Goal: Task Accomplishment & Management: Manage account settings

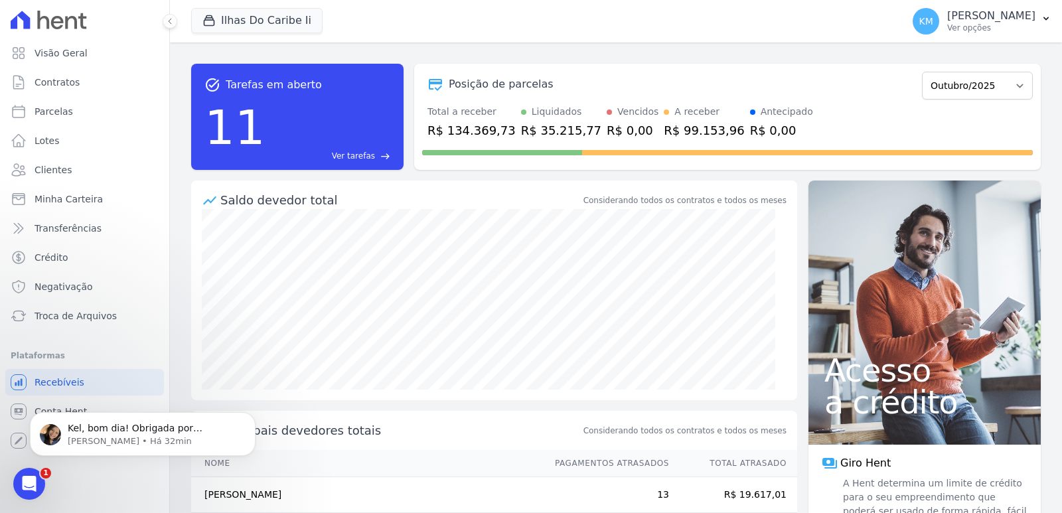
click at [256, 7] on div "Ilhas Do Caribe Ii CONSTRUTORA FONTANIVE LIMITADA ILHAS DO CARIBE II TAJAHY RES…" at bounding box center [544, 21] width 706 height 44
click at [266, 24] on button "Ilhas Do Caribe Ii" at bounding box center [256, 20] width 131 height 25
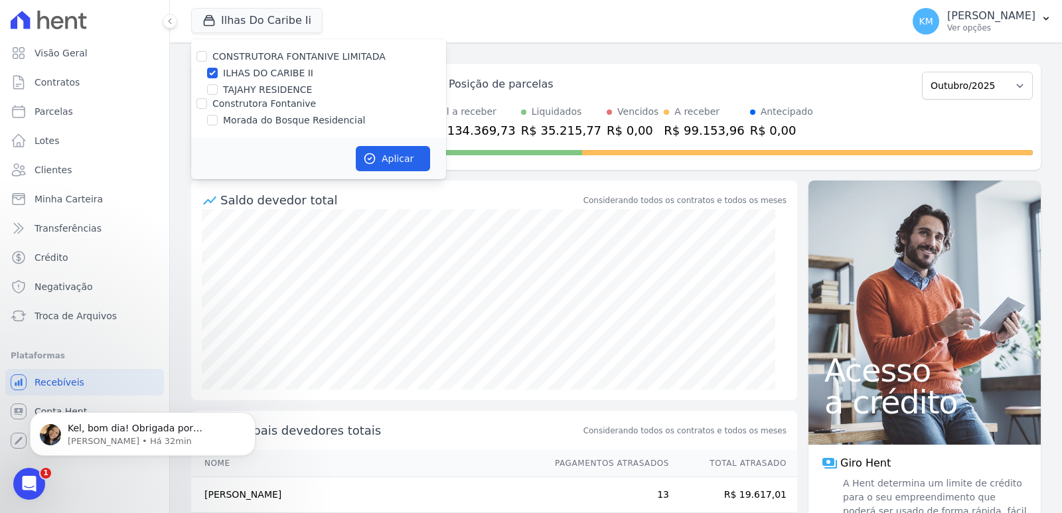
click at [222, 116] on div "Morada do Bosque Residencial" at bounding box center [318, 121] width 255 height 14
click at [221, 116] on div "Morada do Bosque Residencial" at bounding box center [318, 121] width 255 height 14
click at [220, 137] on div "CONSTRUTORA FONTANIVE LIMITADA ILHAS DO CARIBE II TAJAHY RESIDENCE Construtora …" at bounding box center [318, 88] width 255 height 99
click at [210, 119] on input "Morada do Bosque Residencial" at bounding box center [212, 120] width 11 height 11
checkbox input "true"
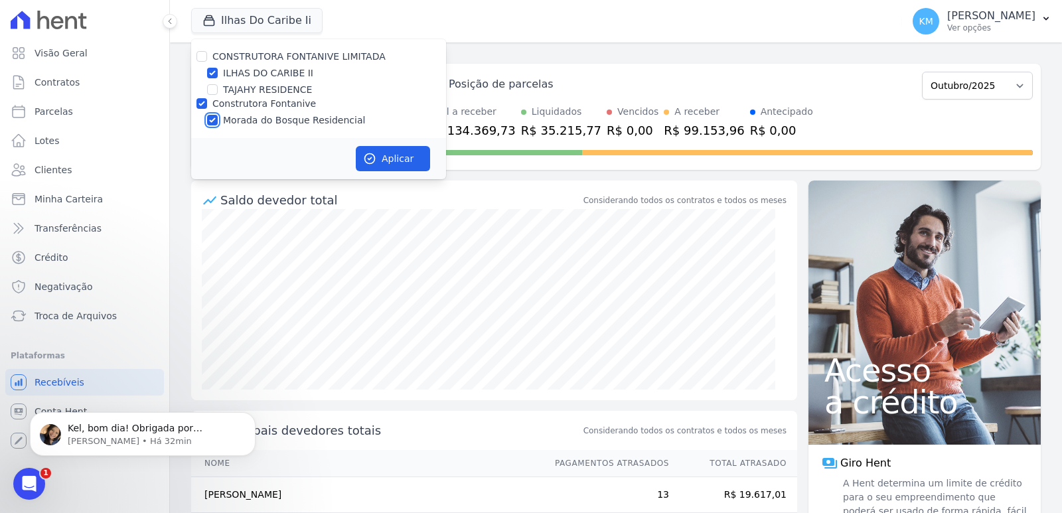
checkbox input "true"
click at [213, 78] on input "ILHAS DO CARIBE II" at bounding box center [212, 73] width 11 height 11
checkbox input "false"
click at [414, 151] on button "Aplicar" at bounding box center [393, 158] width 74 height 25
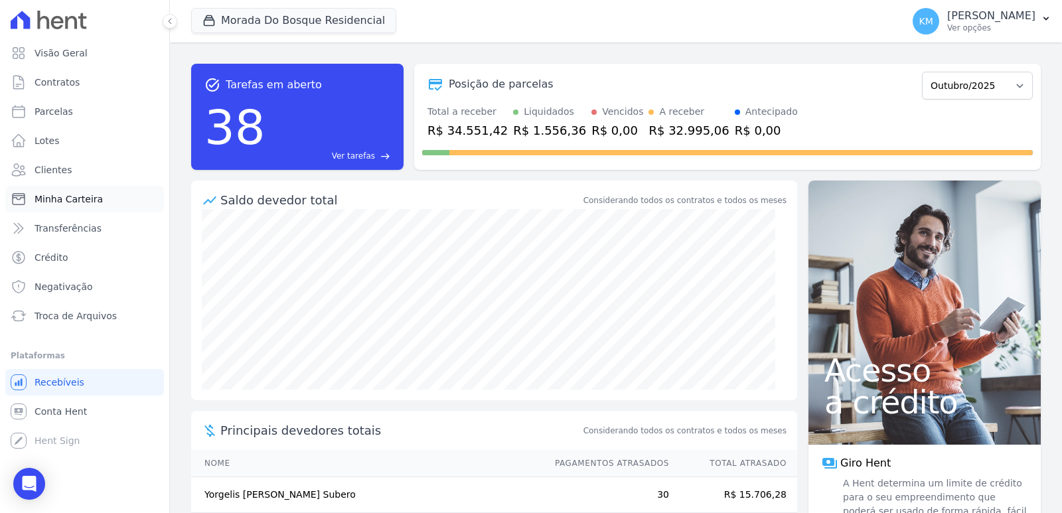
click at [59, 202] on span "Minha Carteira" at bounding box center [69, 199] width 68 height 13
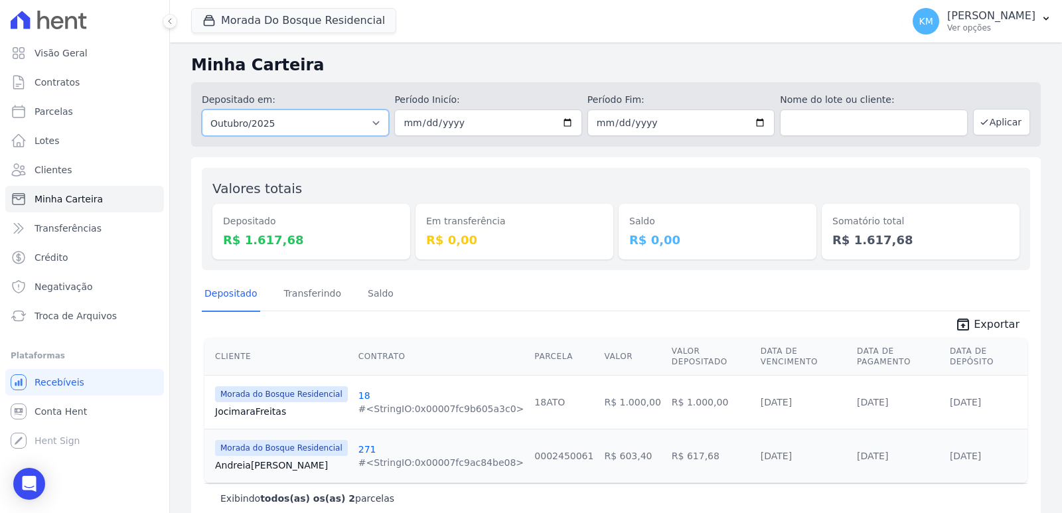
click at [285, 120] on select "Todos os meses Janeiro/2024 Fevereiro/2024 Março/2024 Abril/2024 Maio/2024 Junh…" at bounding box center [295, 123] width 187 height 27
select select "09/2025"
click at [202, 110] on select "Todos os meses Janeiro/2024 Fevereiro/2024 Março/2024 Abril/2024 Maio/2024 Junh…" at bounding box center [295, 123] width 187 height 27
click at [406, 127] on input "date" at bounding box center [487, 123] width 187 height 27
type input "[DATE]"
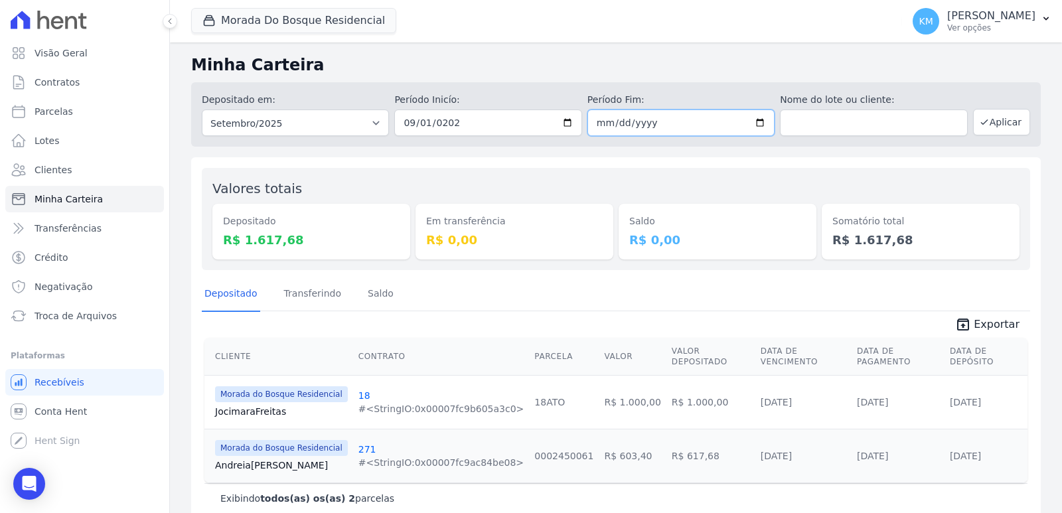
click at [602, 125] on input "date" at bounding box center [681, 123] width 187 height 27
type input "[DATE]"
drag, startPoint x: 683, startPoint y: 70, endPoint x: 741, endPoint y: 84, distance: 59.4
click at [685, 71] on h2 "Minha Carteira" at bounding box center [616, 65] width 850 height 24
click at [747, 66] on h2 "Minha Carteira" at bounding box center [616, 65] width 850 height 24
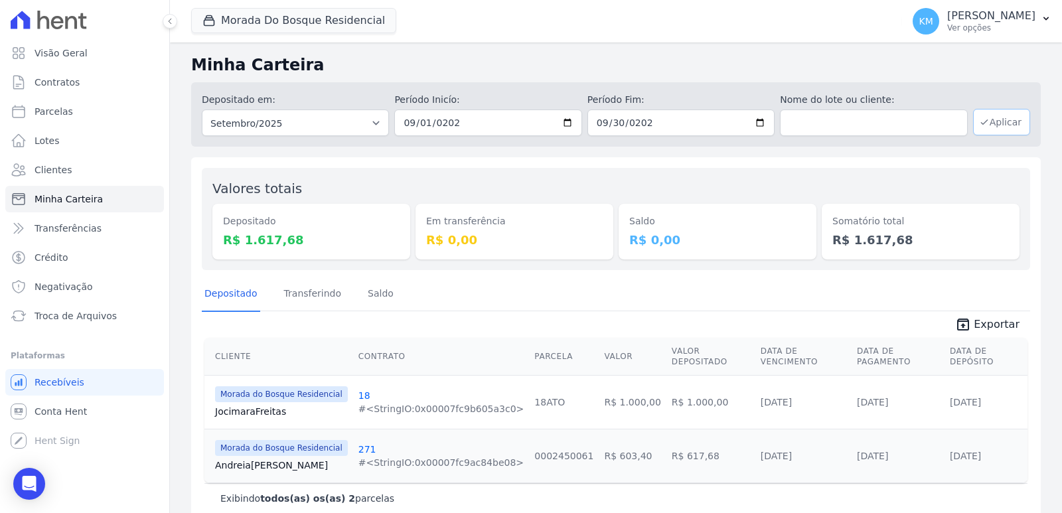
click at [979, 126] on icon "button" at bounding box center [984, 122] width 11 height 11
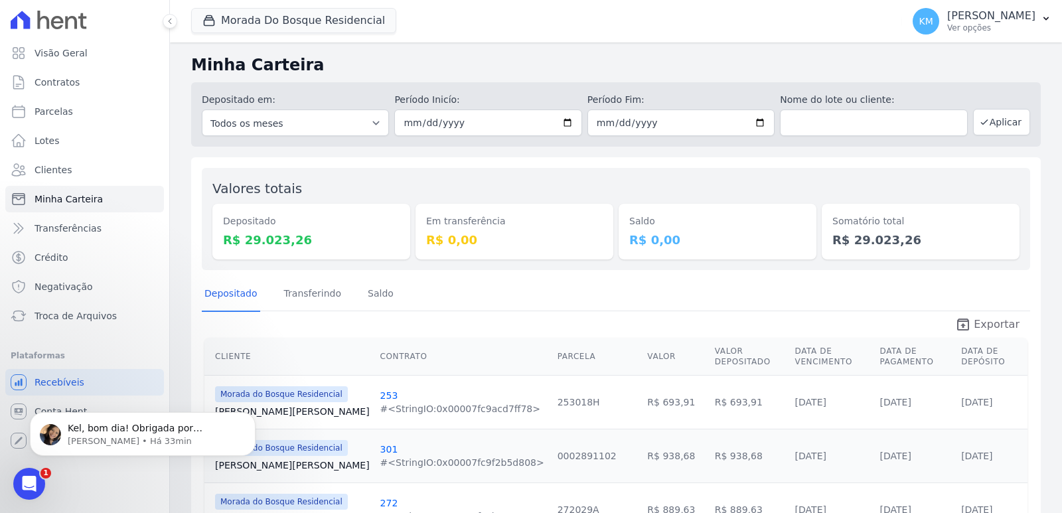
click at [984, 325] on span "Exportar" at bounding box center [997, 325] width 46 height 16
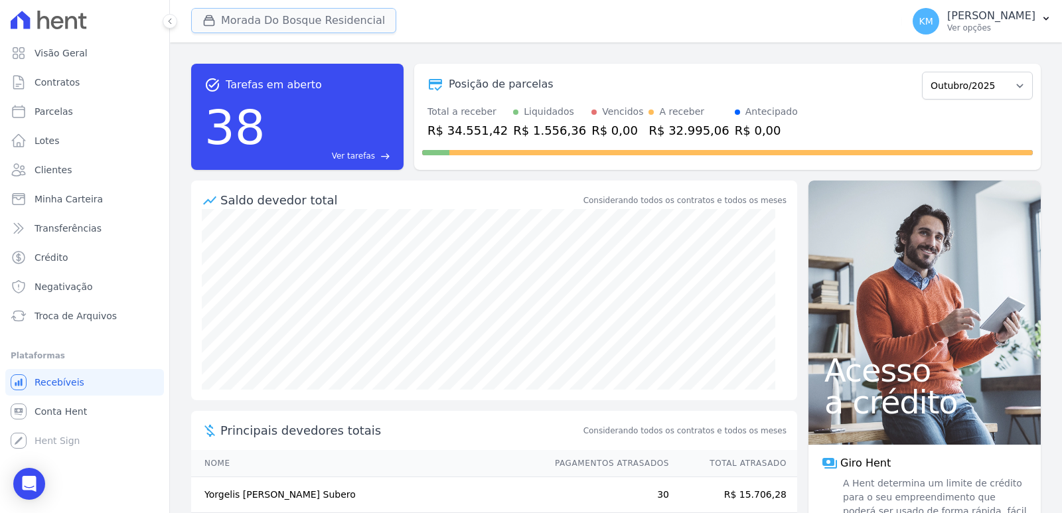
drag, startPoint x: 281, startPoint y: 21, endPoint x: 252, endPoint y: 31, distance: 30.5
click at [278, 21] on button "Morada Do Bosque Residencial" at bounding box center [293, 20] width 205 height 25
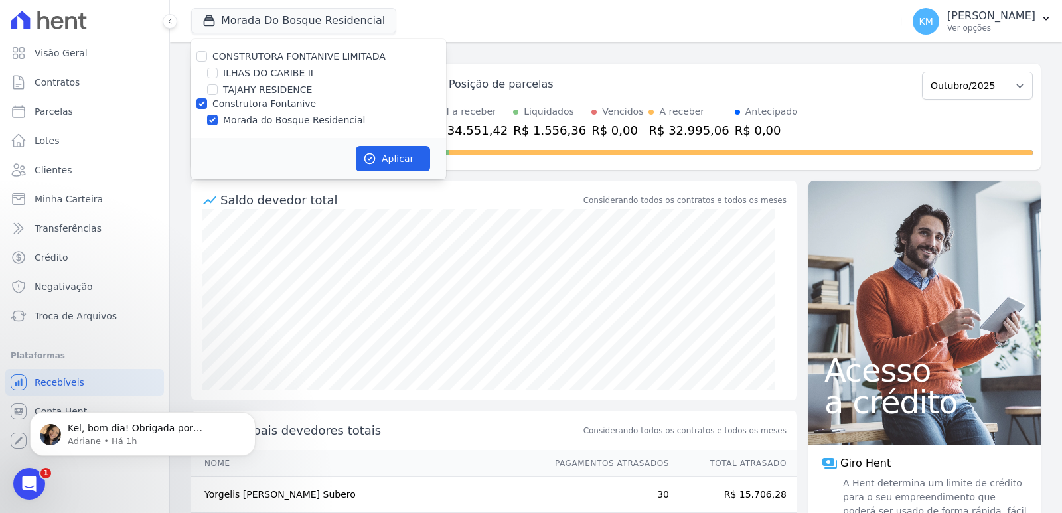
click at [217, 68] on div "ILHAS DO CARIBE II" at bounding box center [318, 73] width 255 height 14
click at [214, 72] on input "ILHAS DO CARIBE II" at bounding box center [212, 73] width 11 height 11
checkbox input "true"
click at [199, 100] on input "Construtora Fontanive" at bounding box center [202, 103] width 11 height 11
checkbox input "false"
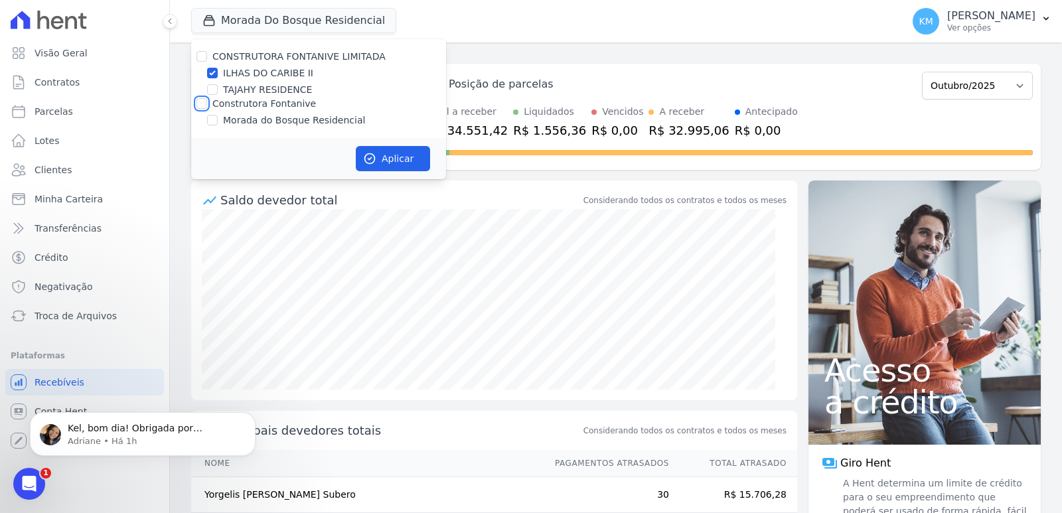
checkbox input "false"
click at [388, 158] on button "Aplicar" at bounding box center [393, 158] width 74 height 25
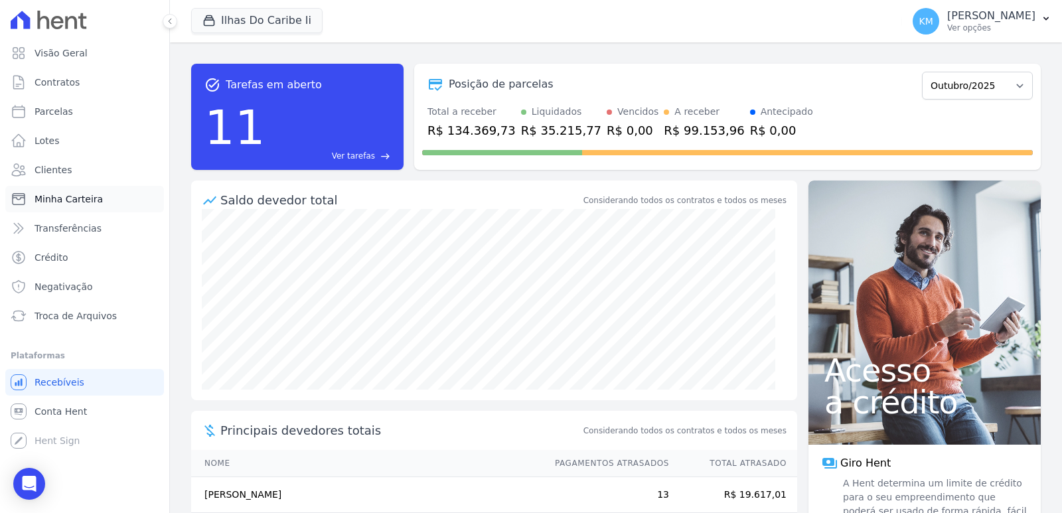
click at [74, 200] on span "Minha Carteira" at bounding box center [69, 199] width 68 height 13
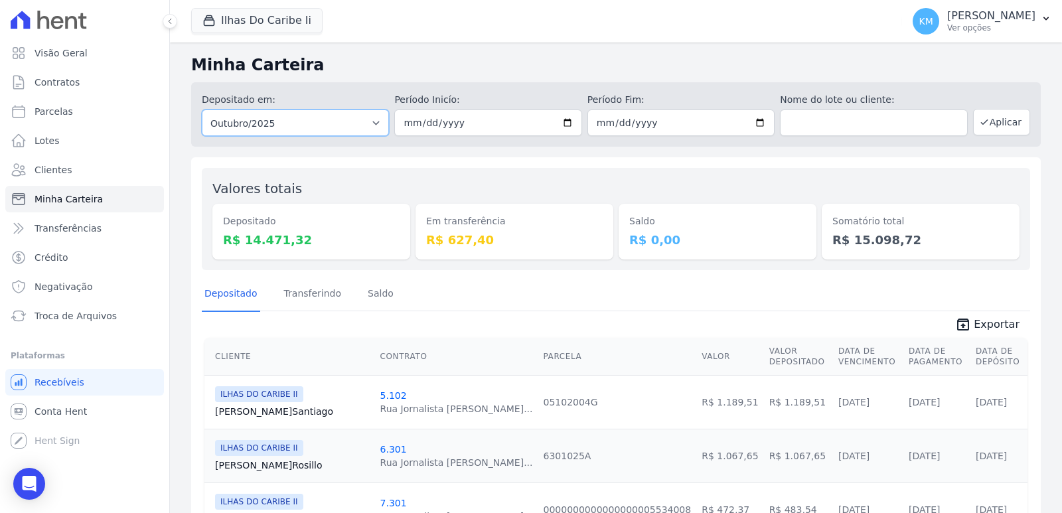
click at [301, 121] on select "Todos os meses Agosto/2022 Setembro/2022 Outubro/2022 Novembro/2022 Dezembro/20…" at bounding box center [295, 123] width 187 height 27
select select "09/2025"
click at [202, 110] on select "Todos os meses Agosto/2022 Setembro/2022 Outubro/2022 Novembro/2022 Dezembro/20…" at bounding box center [295, 123] width 187 height 27
click at [404, 124] on input "date" at bounding box center [487, 123] width 187 height 27
type input "[DATE]"
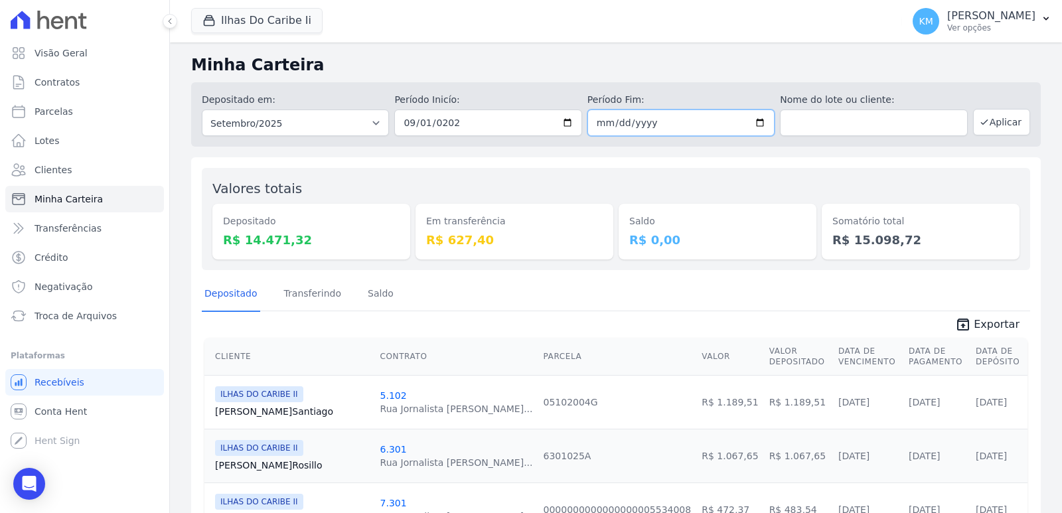
click at [596, 122] on input "date" at bounding box center [681, 123] width 187 height 27
type input "[DATE]"
click at [1001, 114] on button "Aplicar" at bounding box center [1001, 122] width 57 height 27
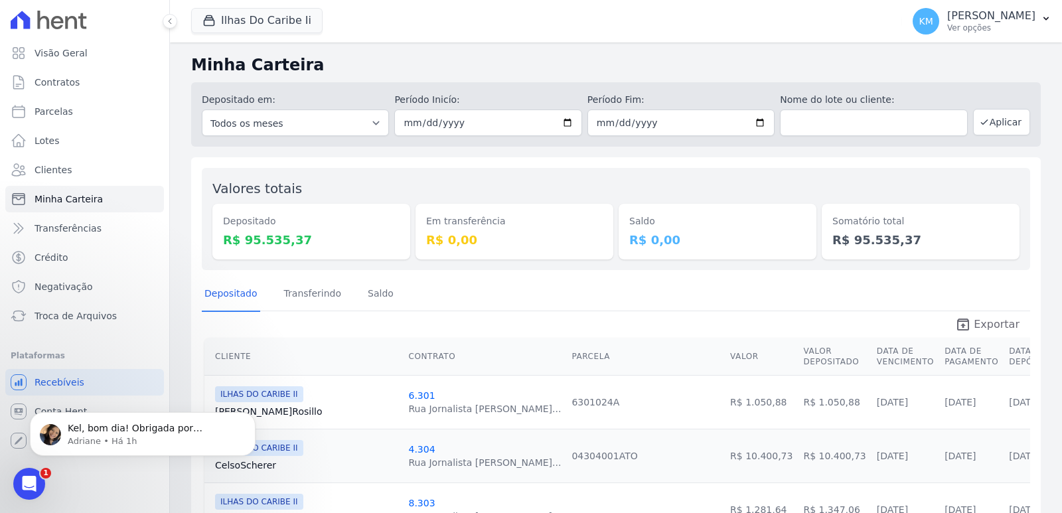
click at [981, 321] on span "Exportar" at bounding box center [997, 325] width 46 height 16
click at [161, 441] on p "Adriane • Há 1h" at bounding box center [153, 442] width 171 height 12
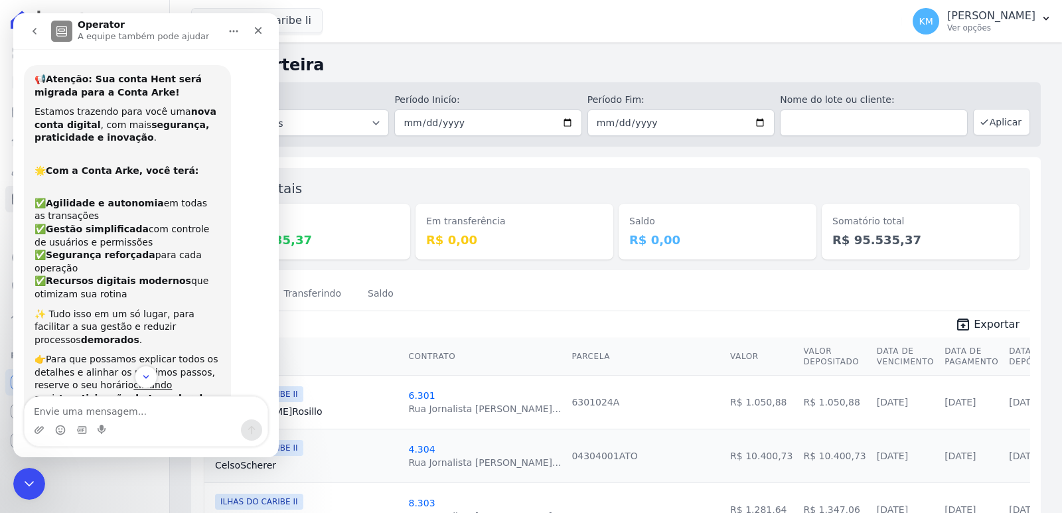
scroll to position [2, 0]
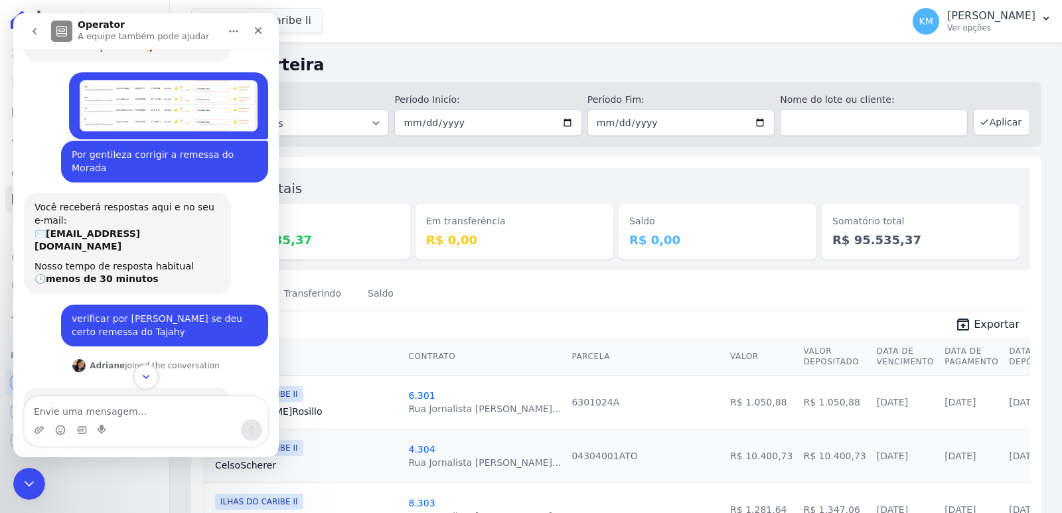
click at [149, 377] on icon "Scroll to bottom" at bounding box center [146, 377] width 12 height 12
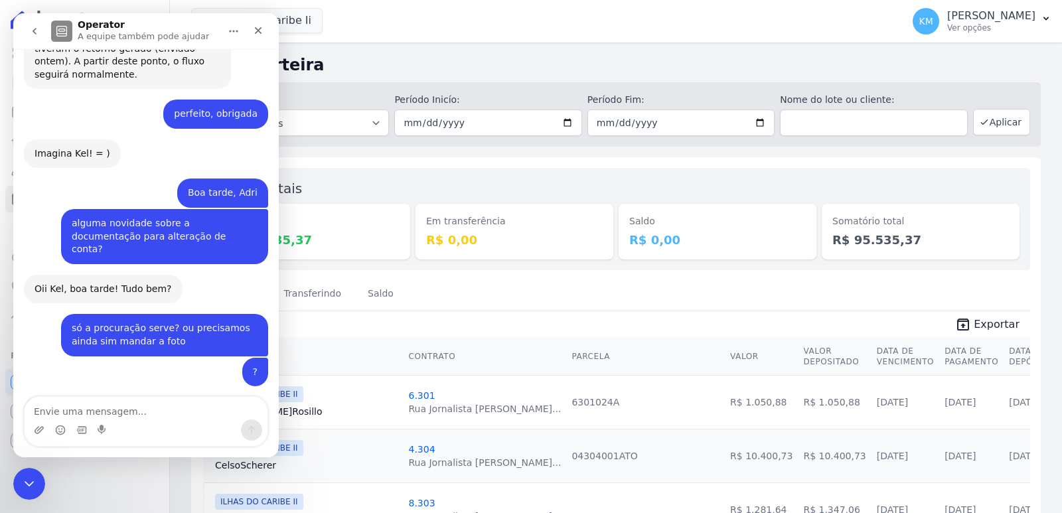
scroll to position [12684, 0]
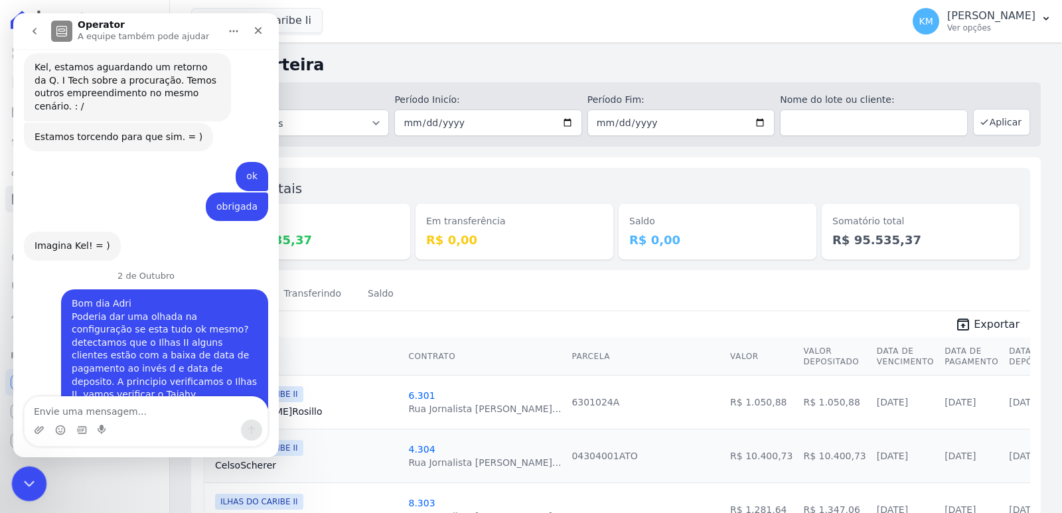
click at [35, 485] on icon "Encerramento do Messenger da Intercom" at bounding box center [27, 482] width 16 height 16
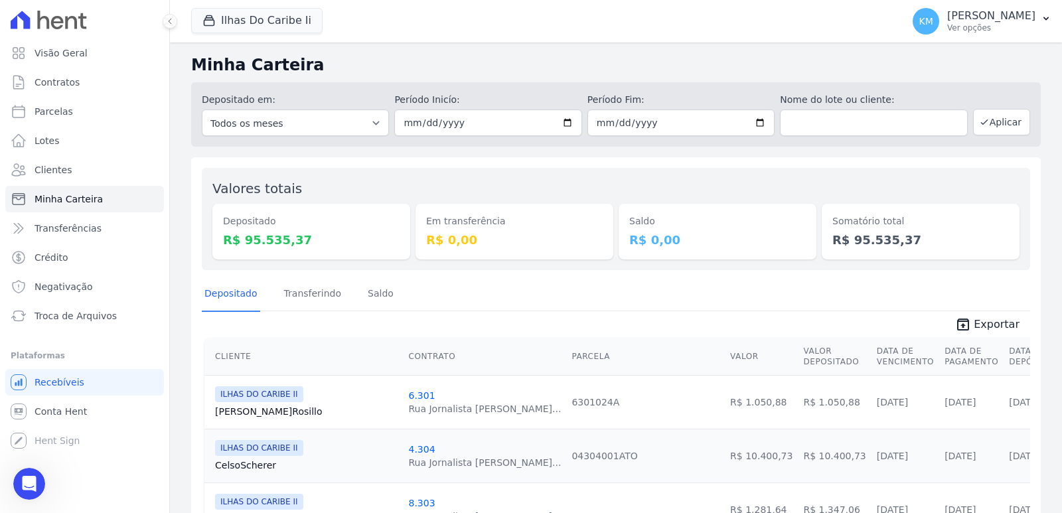
click at [395, 17] on div "Ilhas Do Caribe Ii CONSTRUTORA FONTANIVE LIMITADA ILHAS DO CARIBE II TAJAHY RES…" at bounding box center [544, 21] width 706 height 44
click at [375, 175] on div "Valores totais Depositado R$ 95.535,37 Em transferência R$ 0,00 Saldo R$ 0,00 S…" at bounding box center [616, 219] width 829 height 102
click at [24, 483] on icon "Abertura do Messenger da Intercom" at bounding box center [28, 482] width 22 height 22
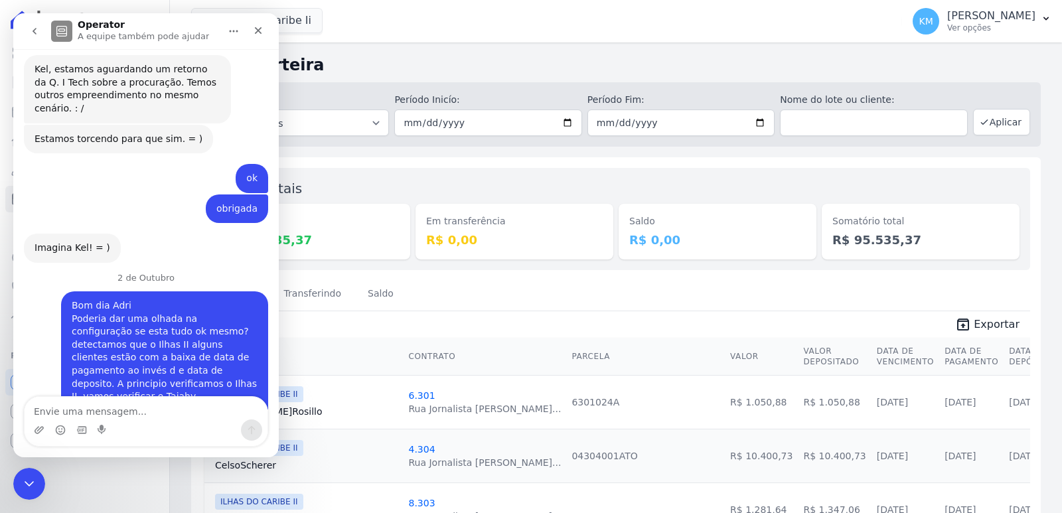
click at [142, 413] on textarea "Envie uma mensagem..." at bounding box center [146, 408] width 243 height 23
click at [144, 409] on textarea "Envie uma mensagem..." at bounding box center [146, 408] width 243 height 23
type textarea "Ok, vou conversar com a Tati aqui"
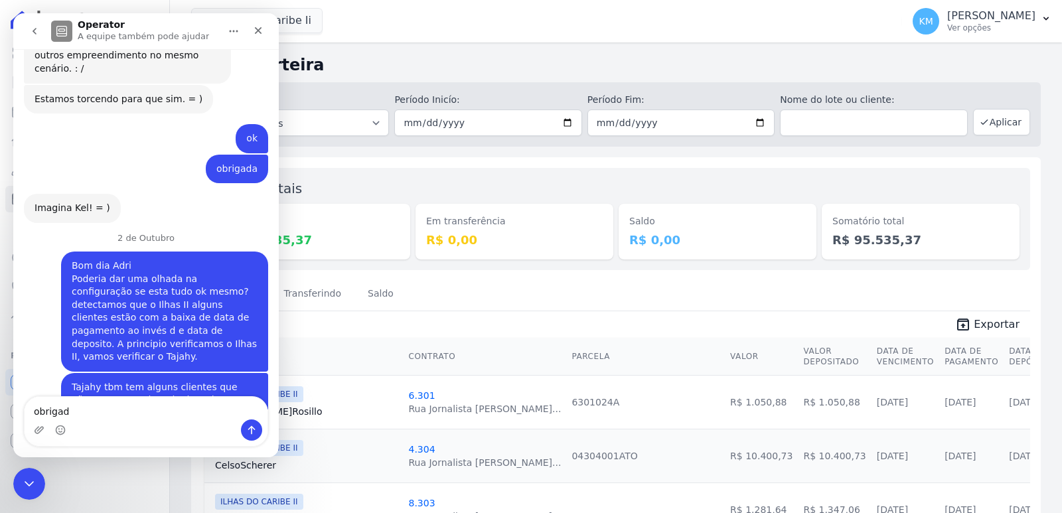
type textarea "obrigada"
click at [24, 489] on icon "Encerramento do Messenger da Intercom" at bounding box center [27, 482] width 16 height 16
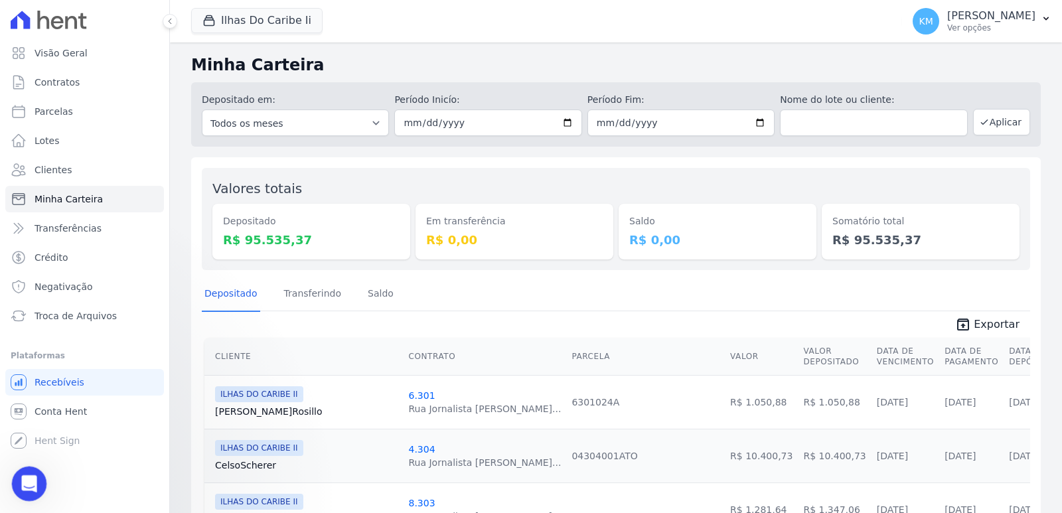
scroll to position [12754, 0]
click at [37, 477] on icon "Abertura do Messenger da Intercom" at bounding box center [28, 482] width 22 height 22
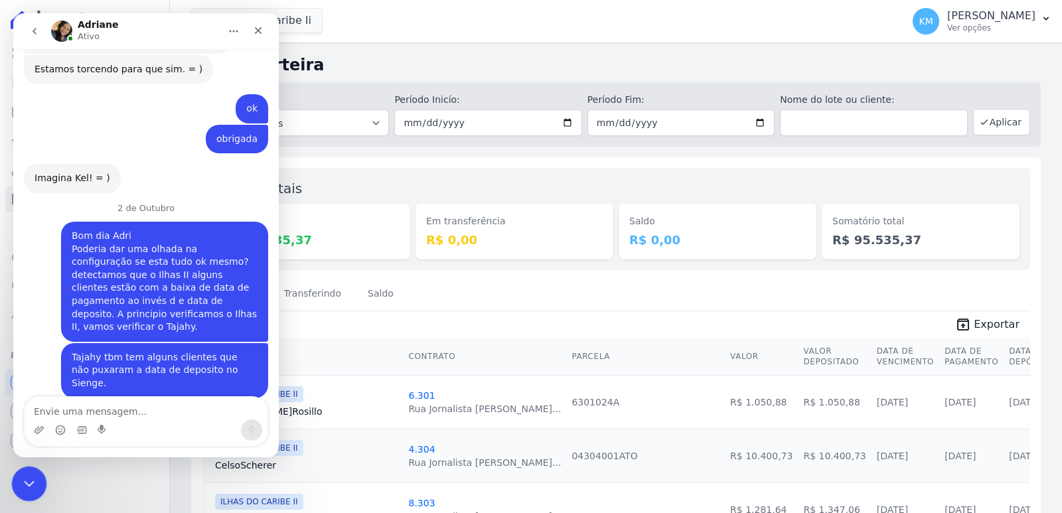
click at [28, 493] on div "Encerramento do Messenger da Intercom" at bounding box center [27, 482] width 32 height 32
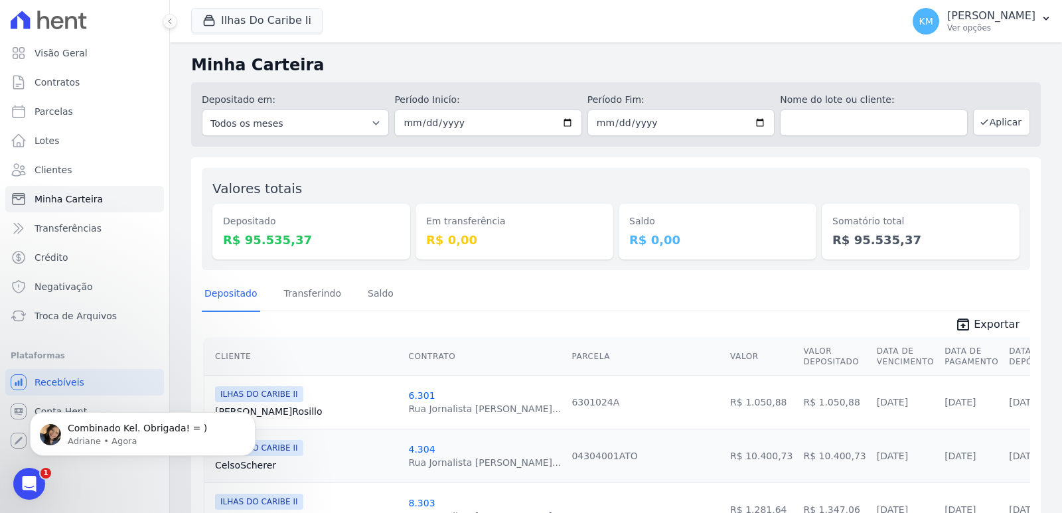
scroll to position [0, 0]
drag, startPoint x: 20, startPoint y: 485, endPoint x: 77, endPoint y: 850, distance: 369.0
click at [20, 485] on icon "Abertura do Messenger da Intercom" at bounding box center [28, 482] width 22 height 22
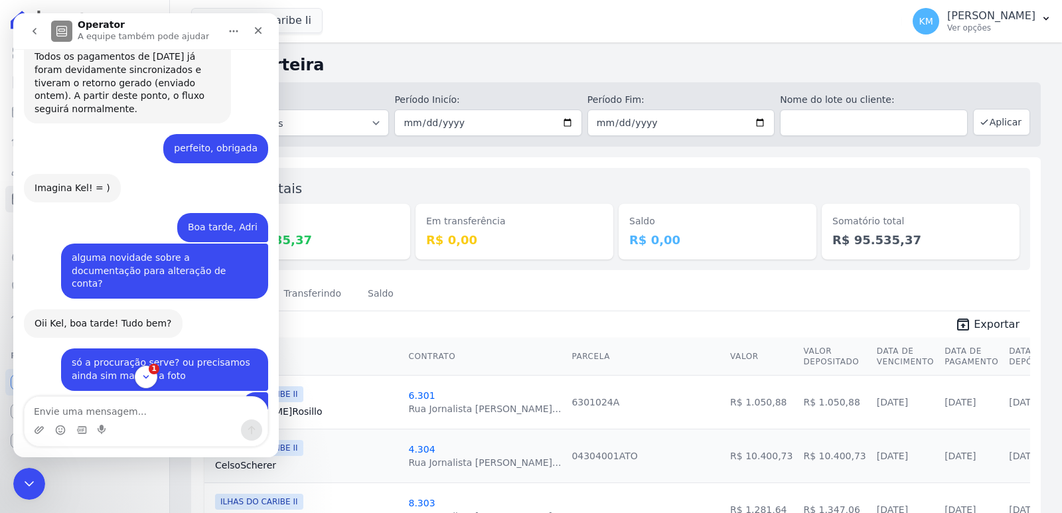
scroll to position [12835, 0]
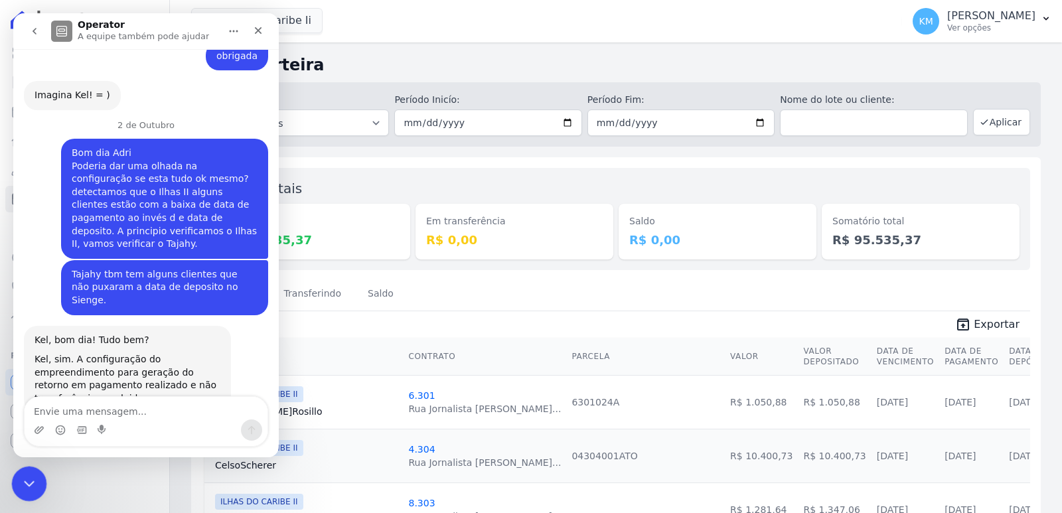
click at [38, 483] on div "Encerramento do Messenger da Intercom" at bounding box center [27, 482] width 32 height 32
